Goal: Task Accomplishment & Management: Use online tool/utility

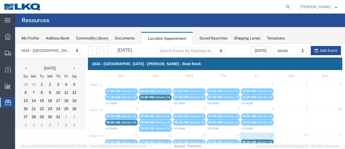
scroll to position [115, 0]
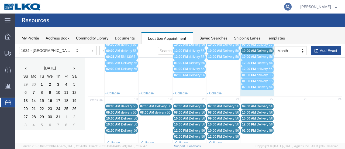
click at [292, 5] on icon at bounding box center [288, 7] width 8 height 8
click at [177, 6] on input "search" at bounding box center [202, 6] width 164 height 13
type input "56495639"
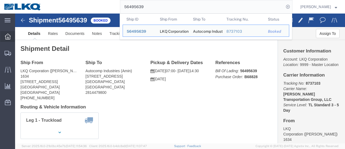
click at [5, 38] on icon at bounding box center [8, 36] width 6 height 6
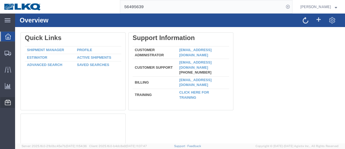
click at [0, 0] on span "Location Appointment" at bounding box center [0, 0] width 0 height 0
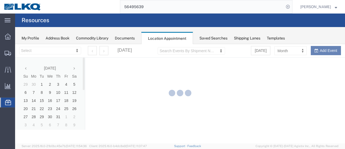
select select "28712"
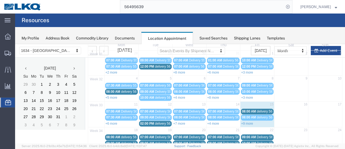
scroll to position [54, 0]
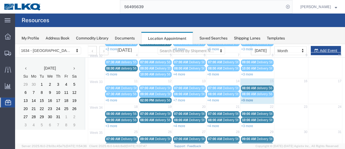
click at [244, 98] on link "+9 more" at bounding box center [247, 100] width 12 height 4
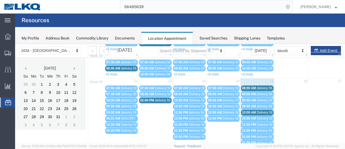
click at [265, 110] on span "Delivery 56137962" at bounding box center [270, 112] width 27 height 4
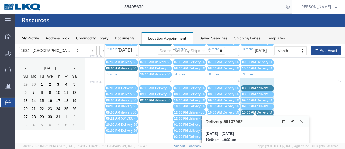
click at [292, 120] on icon at bounding box center [292, 121] width 3 height 4
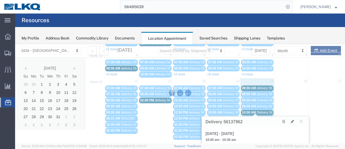
select select "1"
select select
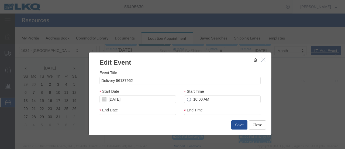
select select
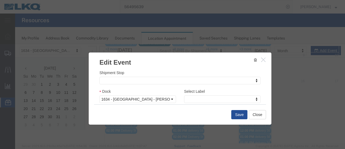
scroll to position [81, 0]
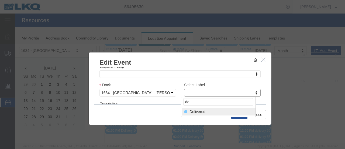
type input "de"
select select "40"
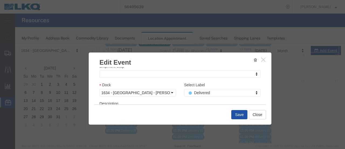
click at [237, 113] on button "Save" at bounding box center [239, 114] width 16 height 9
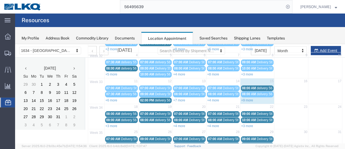
scroll to position [35, 0]
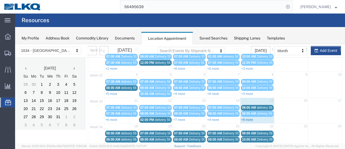
click at [244, 118] on link "+9 more" at bounding box center [247, 120] width 12 height 4
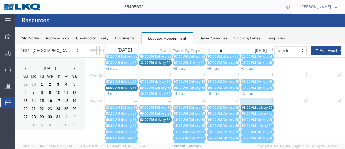
click at [269, 106] on span "delivery 56468921" at bounding box center [270, 107] width 26 height 4
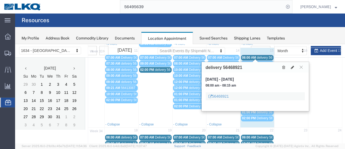
scroll to position [88, 0]
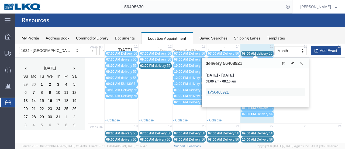
click at [222, 91] on link "56468921" at bounding box center [218, 91] width 20 height 5
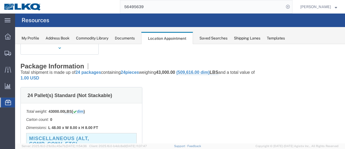
scroll to position [0, 0]
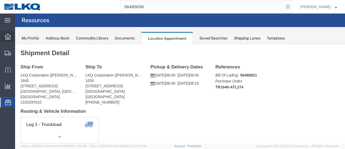
click at [9, 34] on icon at bounding box center [8, 36] width 6 height 6
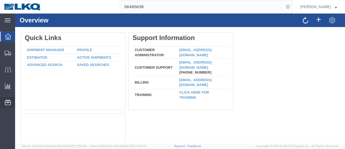
click at [0, 0] on span "Location Appointment" at bounding box center [0, 0] width 0 height 0
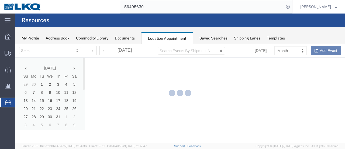
select select "28712"
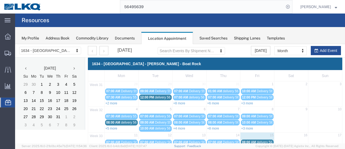
scroll to position [27, 0]
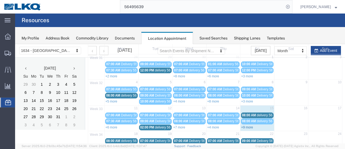
click at [244, 125] on link "+9 more" at bounding box center [247, 127] width 12 height 4
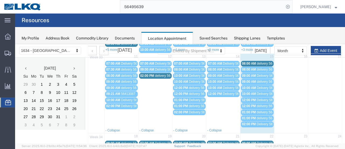
scroll to position [54, 0]
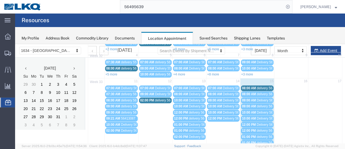
click at [264, 86] on span "delivery 56468921" at bounding box center [270, 88] width 26 height 4
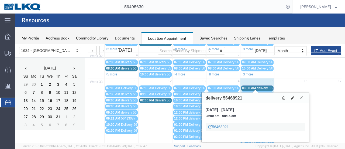
click at [293, 97] on icon at bounding box center [292, 98] width 3 height 4
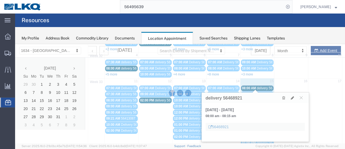
select select "1"
select select
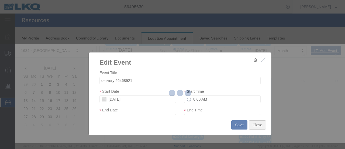
select select
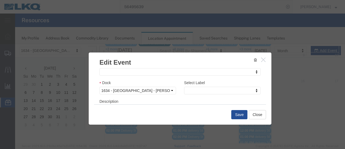
scroll to position [89, 0]
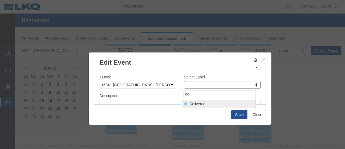
type input "de"
select select "40"
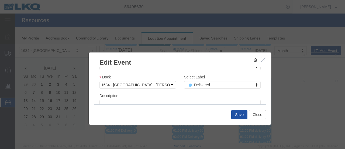
click at [237, 113] on button "Save" at bounding box center [239, 114] width 16 height 9
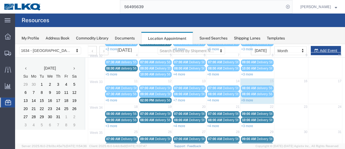
scroll to position [35, 0]
